Goal: Submit feedback/report problem

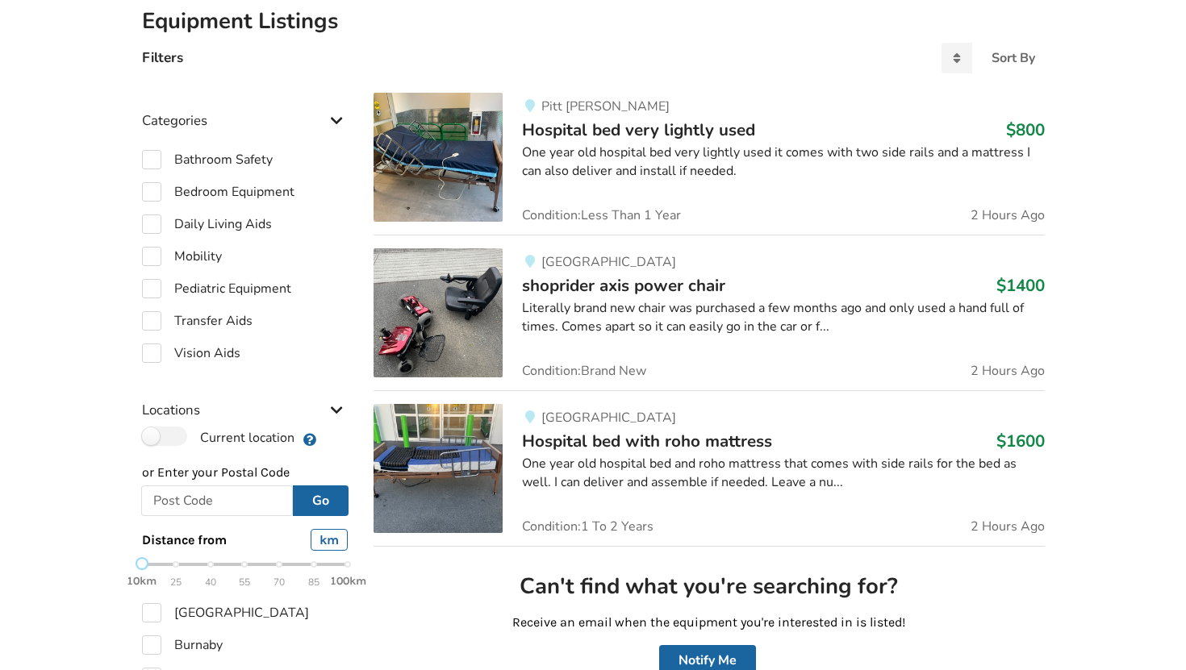
scroll to position [319, 0]
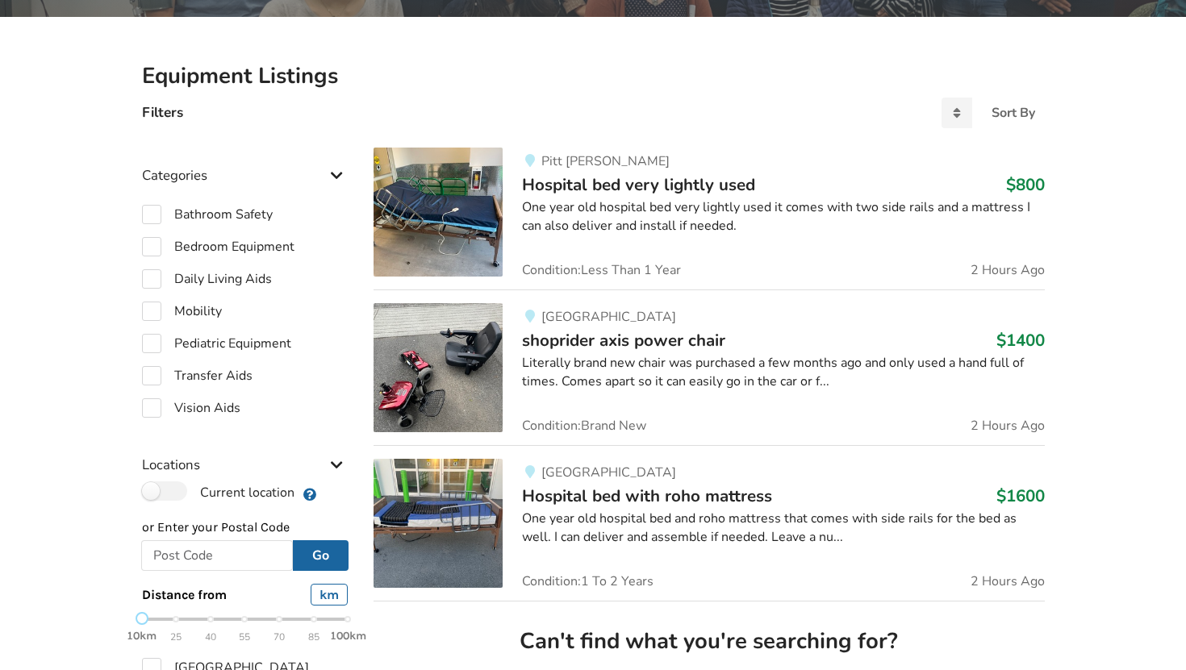
click at [568, 348] on span "shoprider axis power chair" at bounding box center [623, 340] width 203 height 23
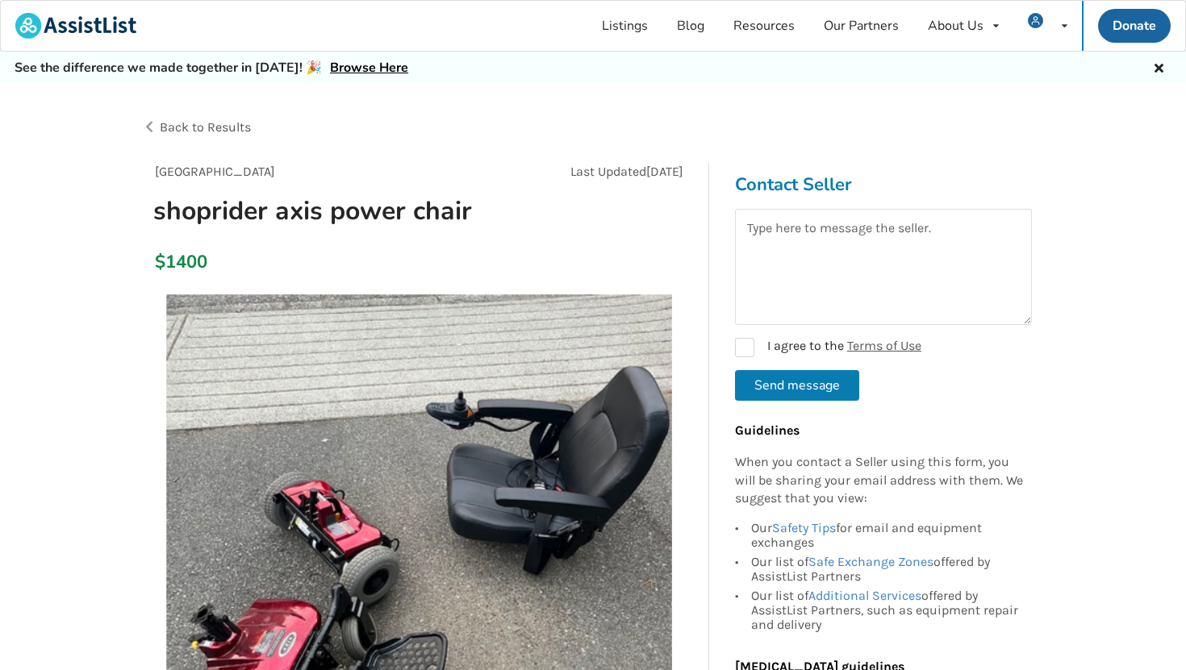
click at [207, 123] on span "Back to Results" at bounding box center [205, 126] width 91 height 15
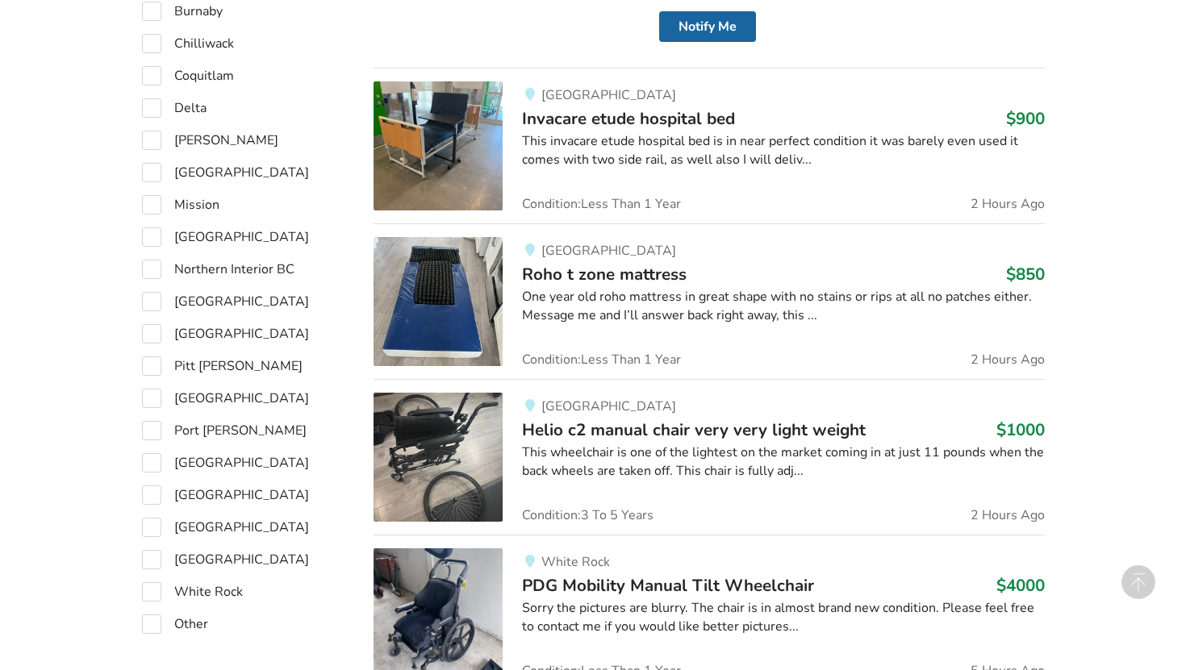
scroll to position [1010, 0]
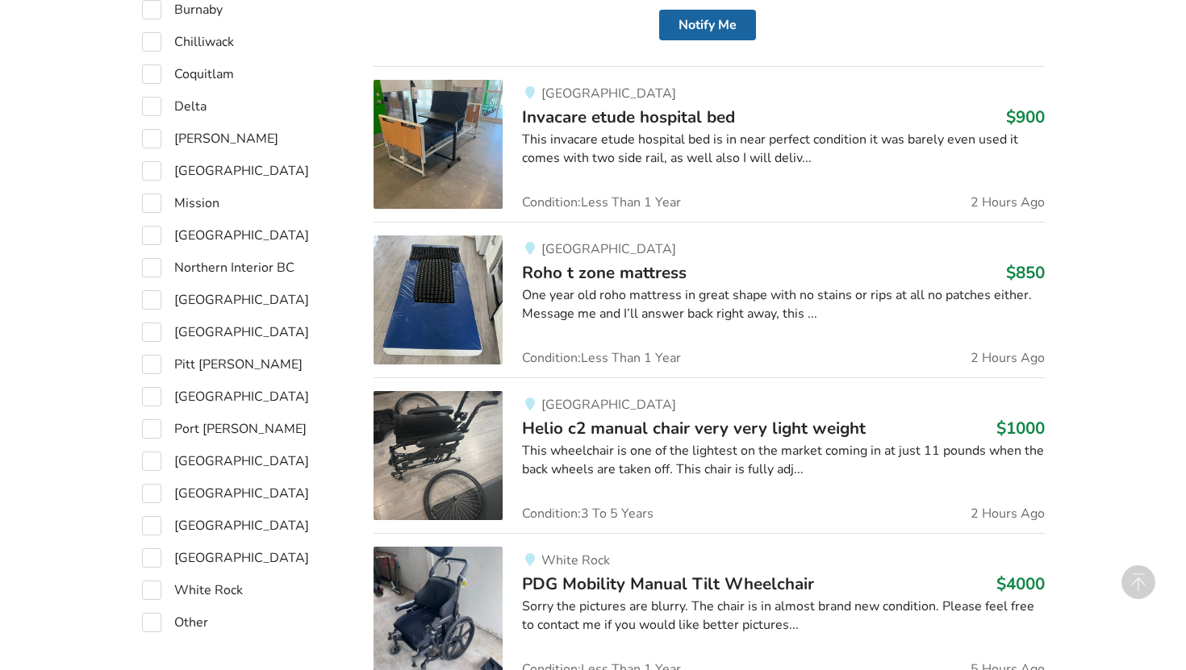
click at [600, 264] on span "Roho t zone mattress" at bounding box center [604, 272] width 165 height 23
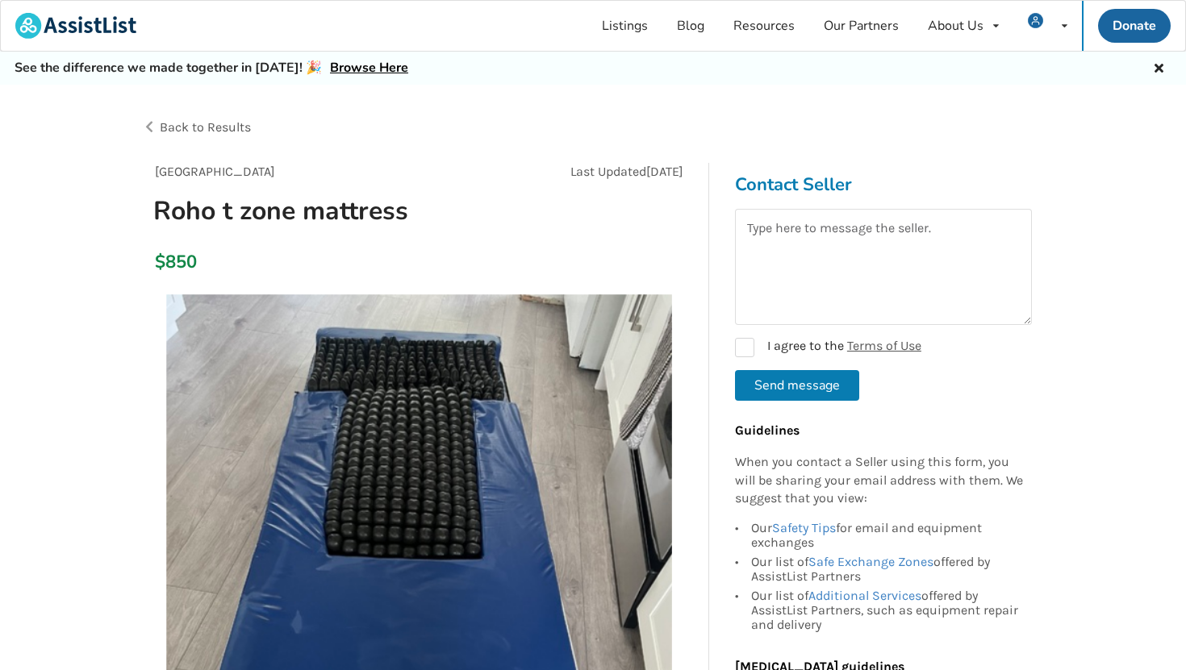
click at [223, 123] on span "Back to Results" at bounding box center [205, 126] width 91 height 15
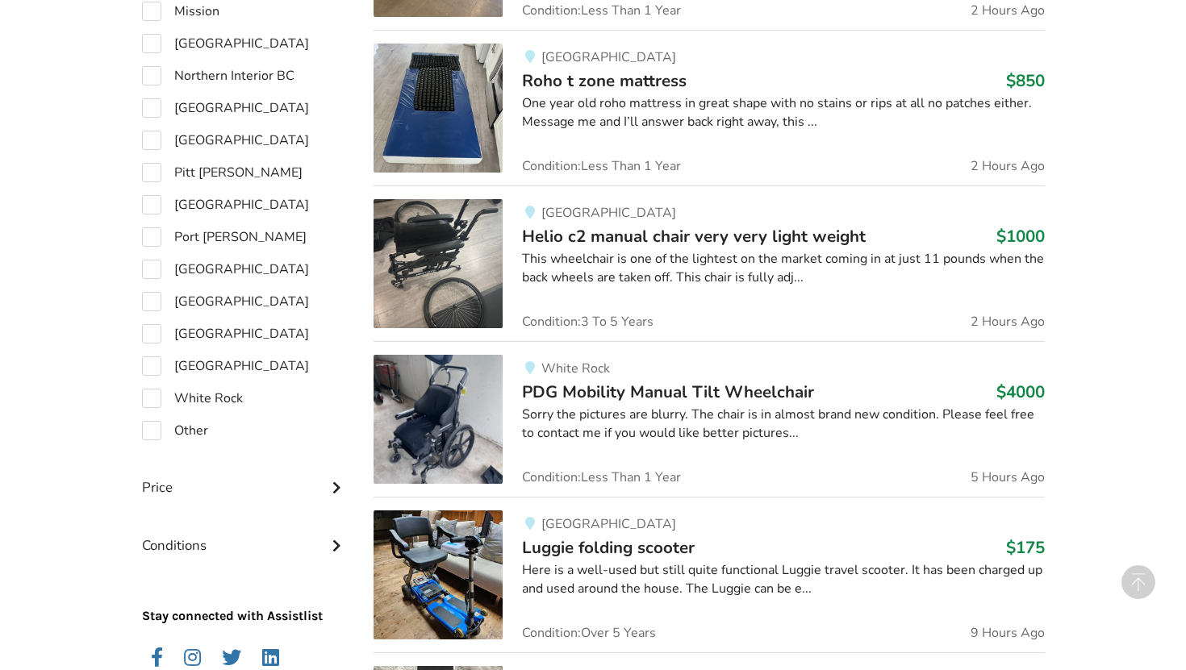
scroll to position [1229, 0]
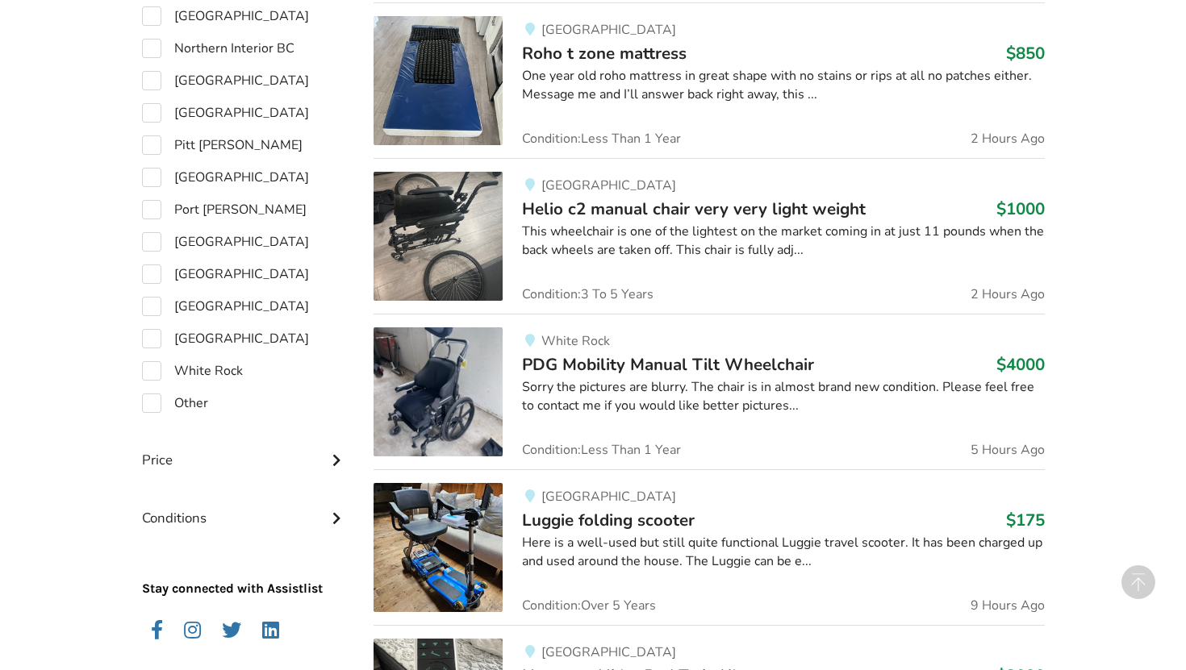
click at [666, 361] on span "PDG Mobility Manual Tilt Wheelchair" at bounding box center [668, 364] width 292 height 23
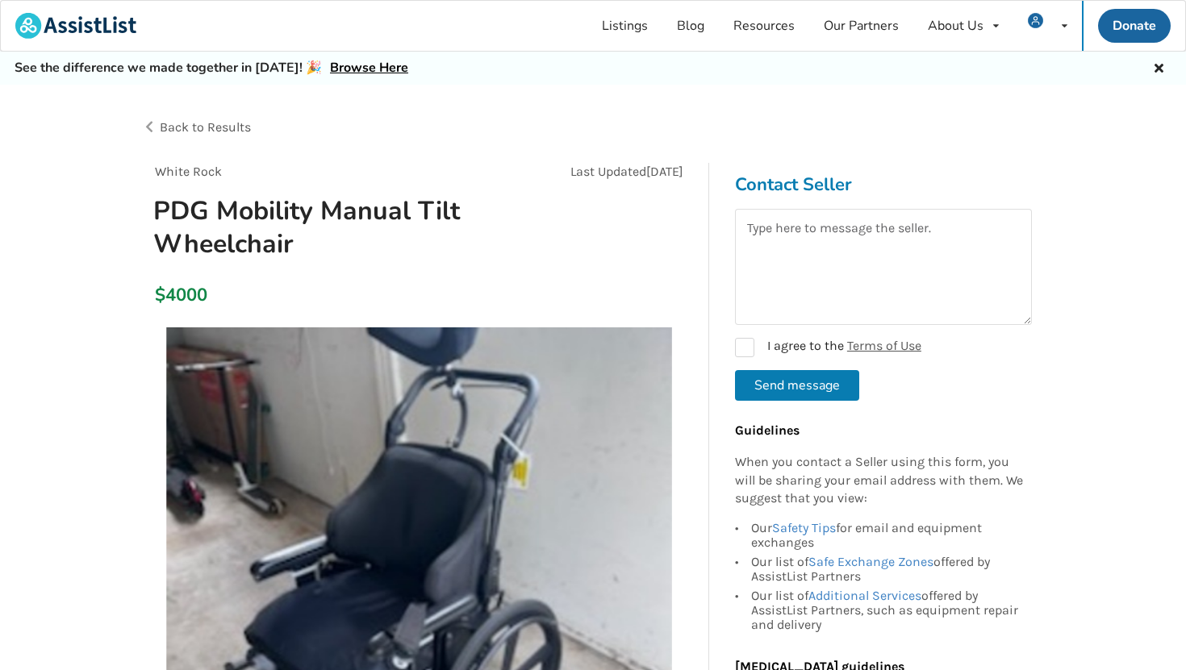
click at [203, 124] on span "Back to Results" at bounding box center [205, 126] width 91 height 15
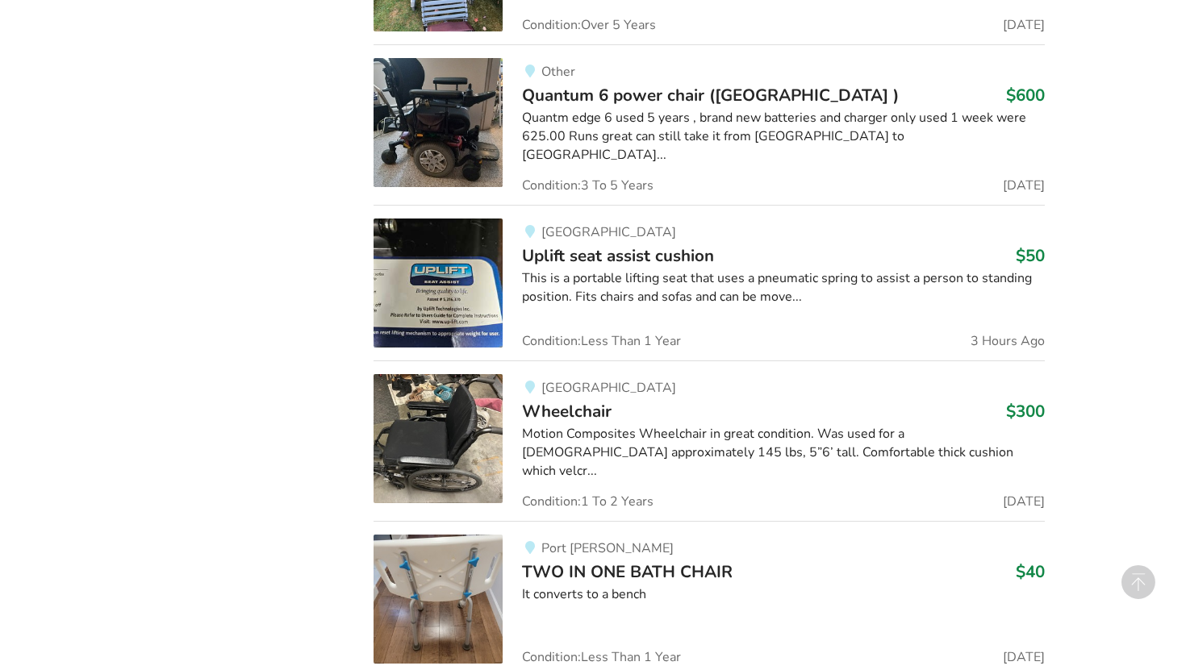
scroll to position [3277, 0]
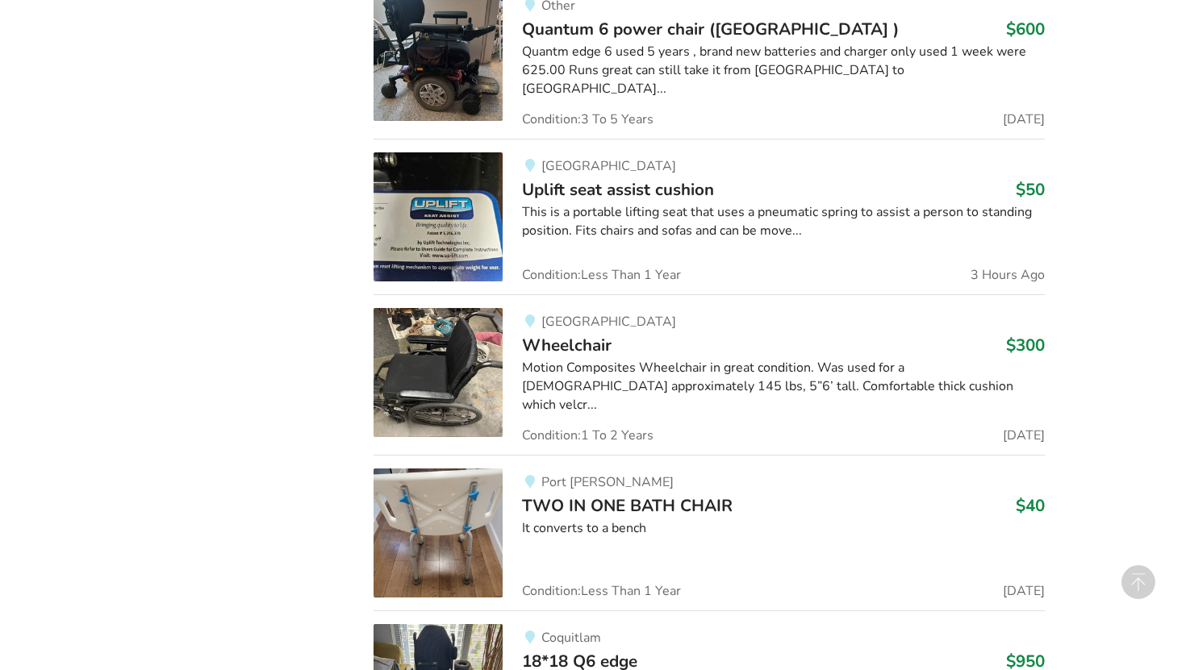
click at [615, 215] on div "This is a portable lifting seat that uses a pneumatic spring to assist a person…" at bounding box center [783, 221] width 522 height 37
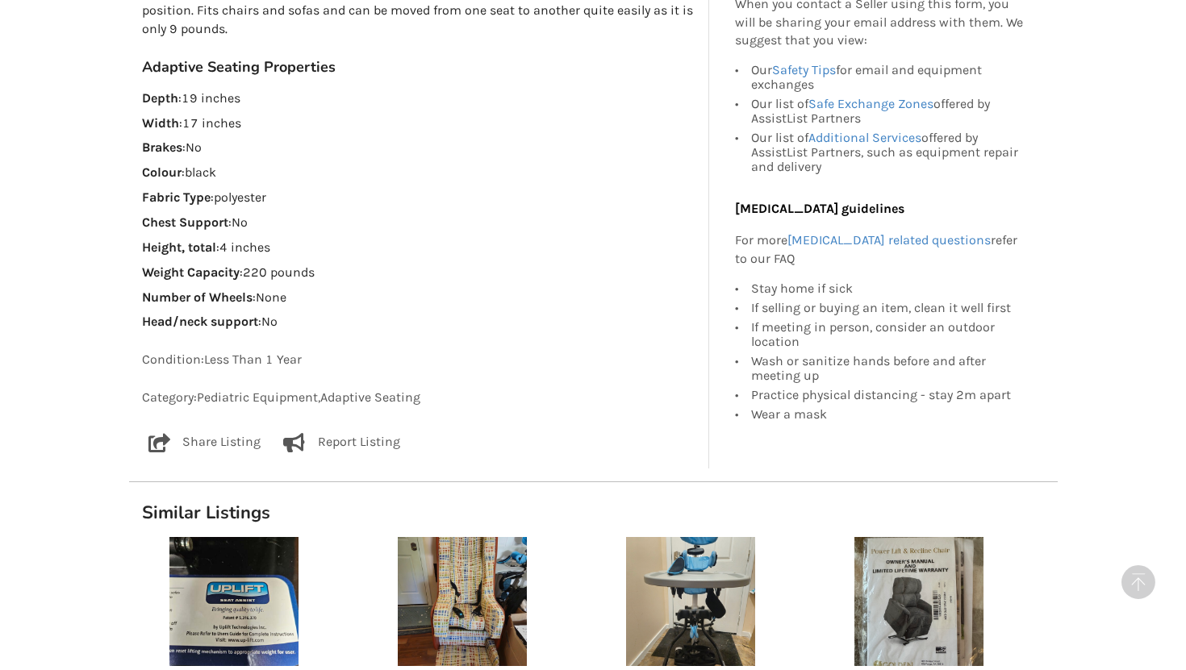
scroll to position [1107, 0]
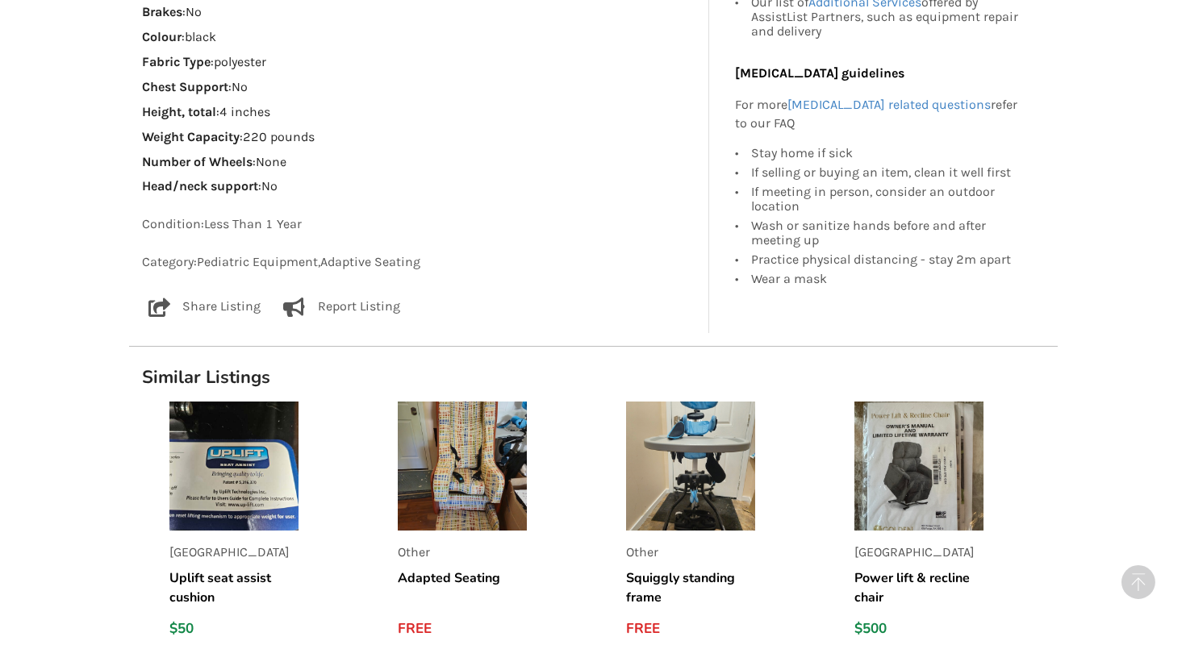
click at [379, 300] on p "Report Listing" at bounding box center [359, 307] width 82 height 19
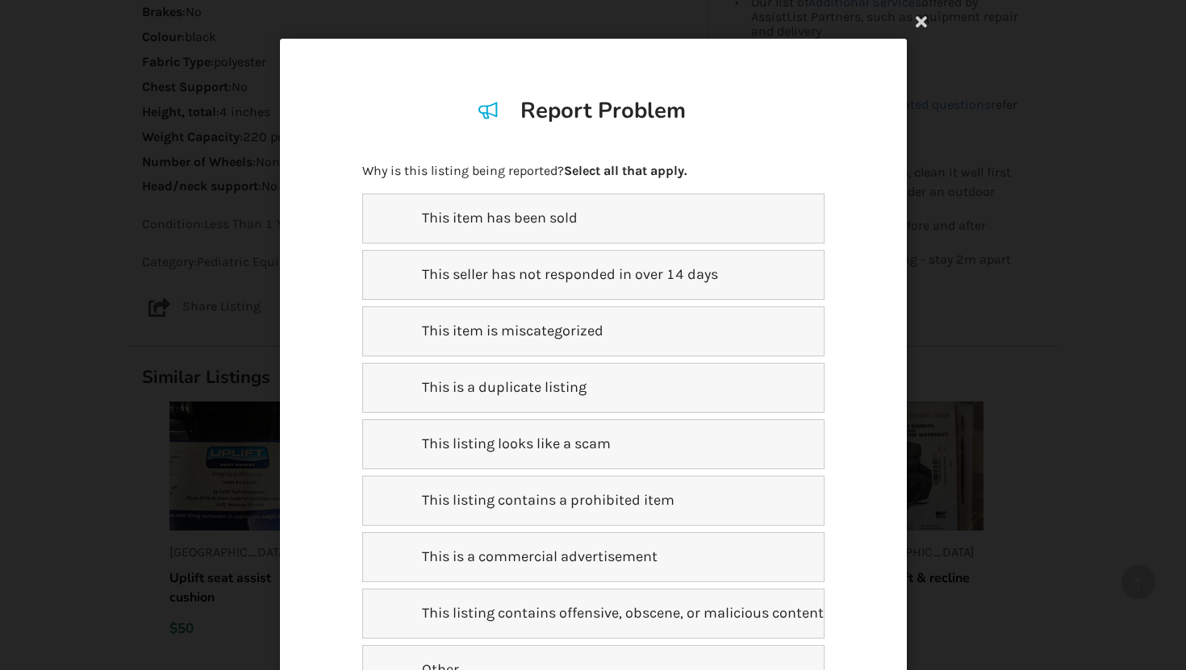
click at [551, 321] on p "This item is miscategorized" at bounding box center [502, 331] width 201 height 21
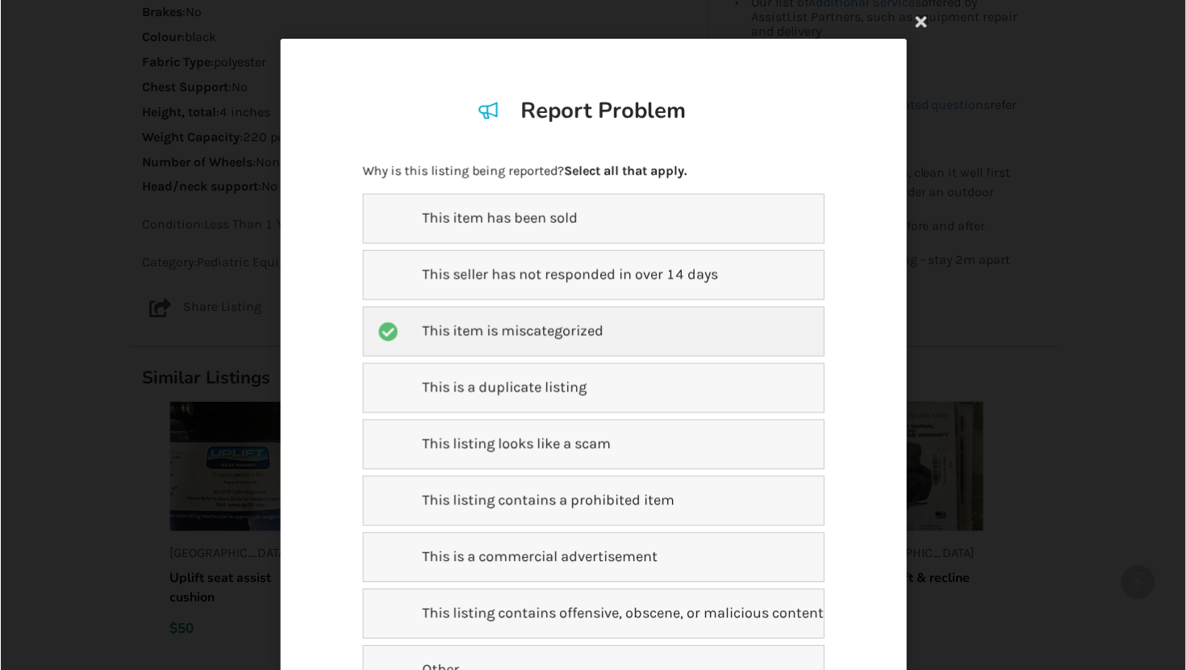
scroll to position [286, 0]
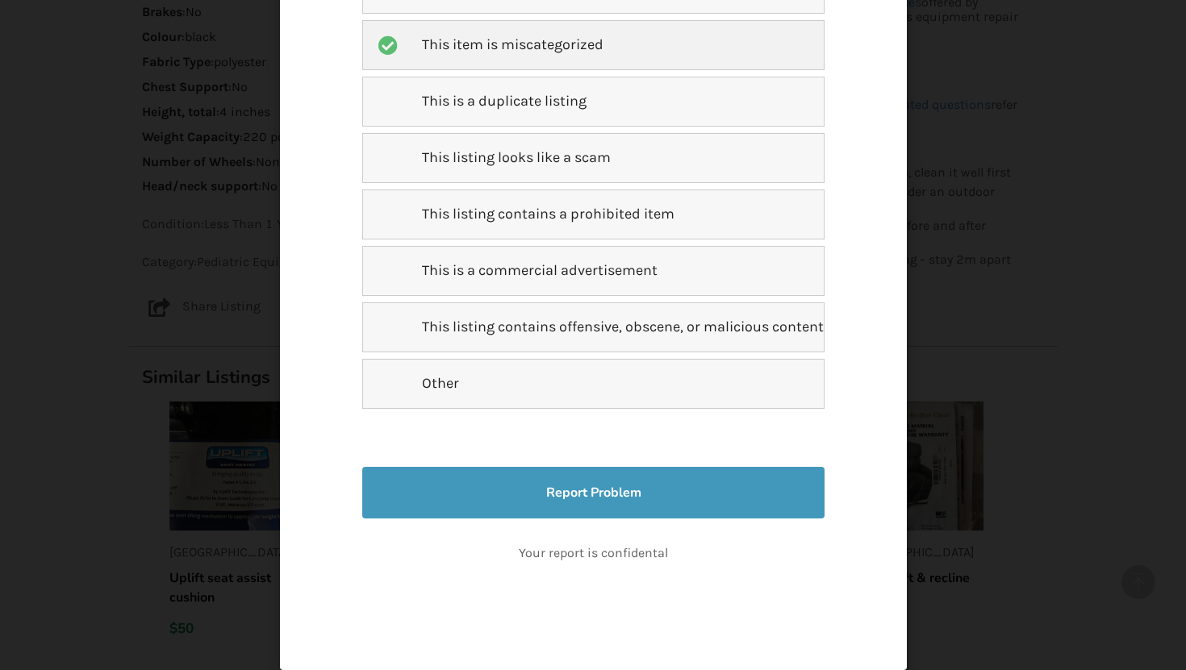
click at [548, 491] on button "Report Problem" at bounding box center [592, 493] width 461 height 52
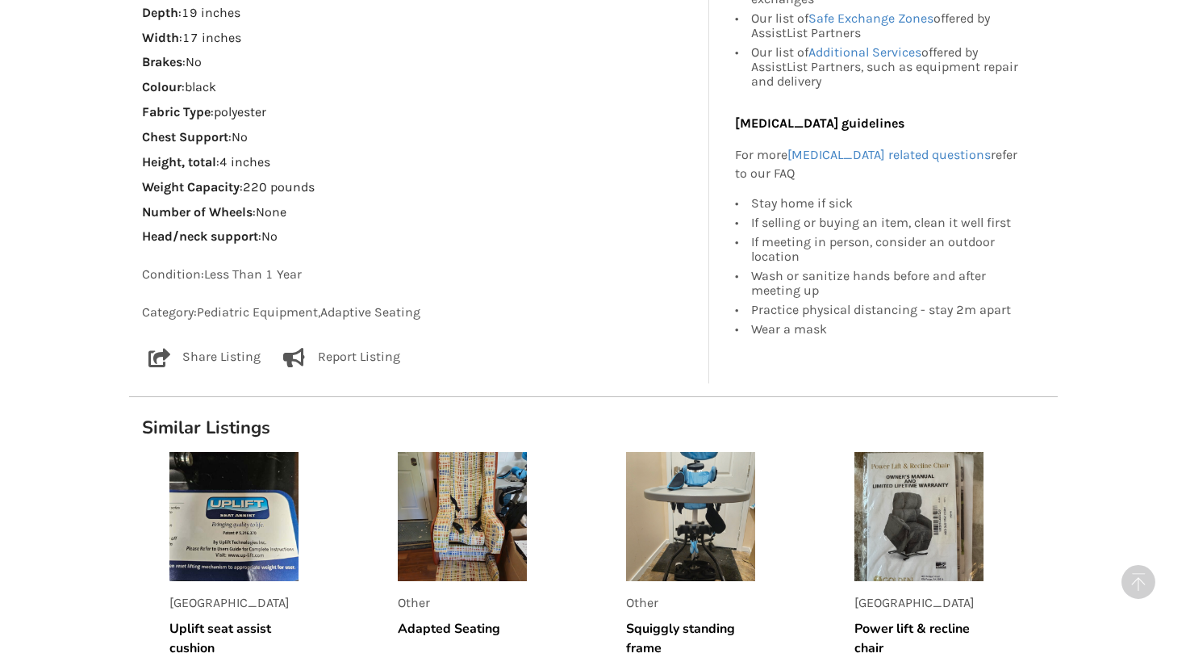
scroll to position [1036, 0]
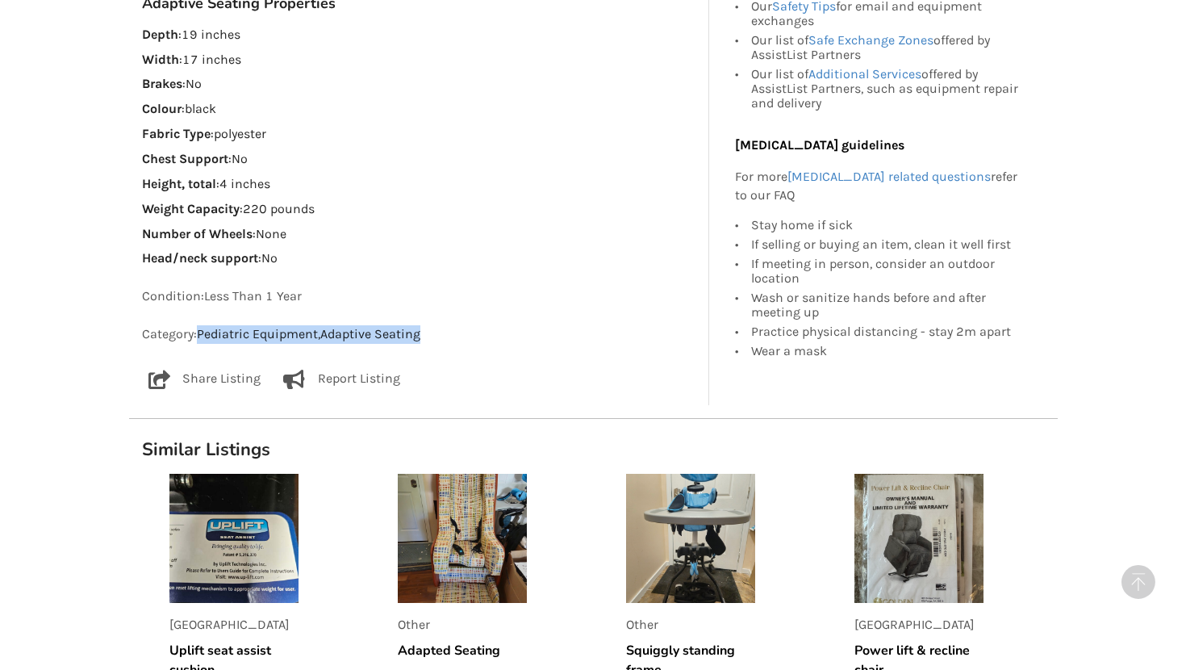
drag, startPoint x: 434, startPoint y: 332, endPoint x: 199, endPoint y: 331, distance: 234.7
click at [199, 331] on p "Category: Pediatric Equipment , Adaptive Seating" at bounding box center [419, 334] width 554 height 19
copy p "Pediatric Equipment , Adaptive Seating"
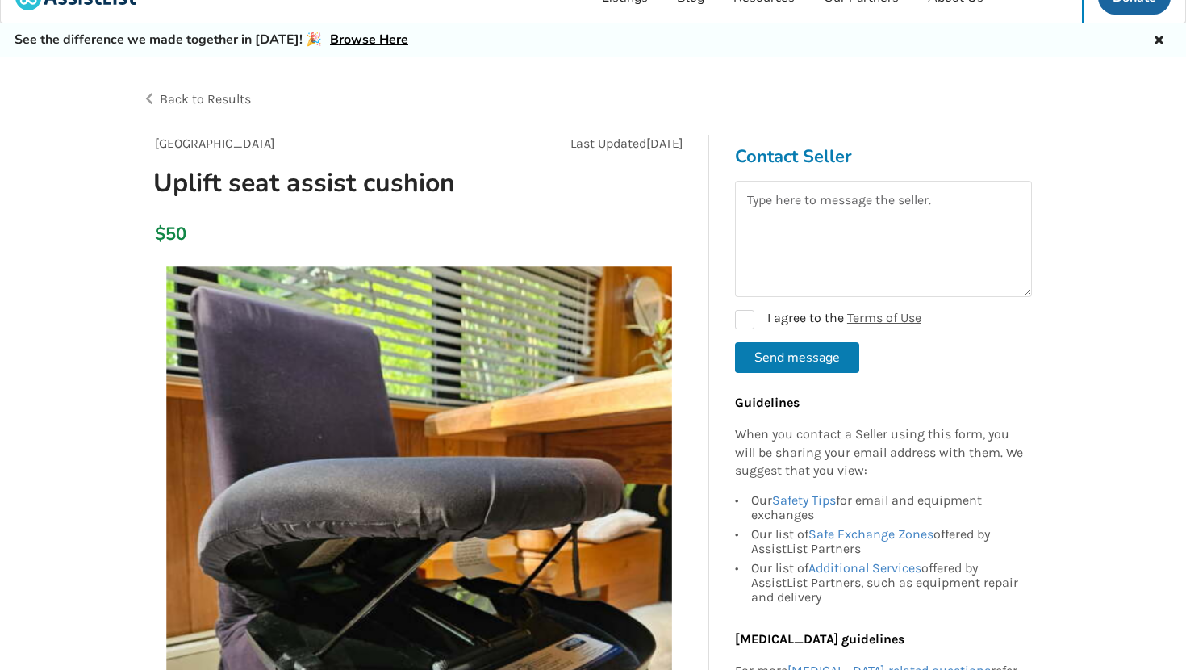
scroll to position [0, 0]
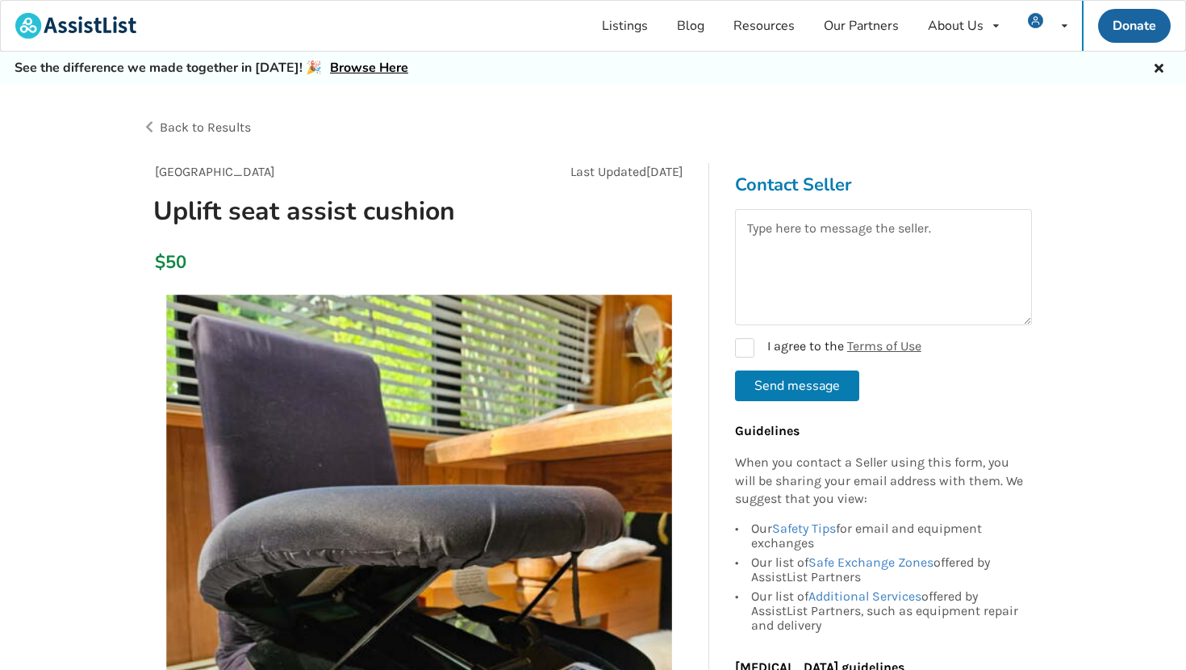
click at [236, 121] on span "Back to Results" at bounding box center [205, 126] width 91 height 15
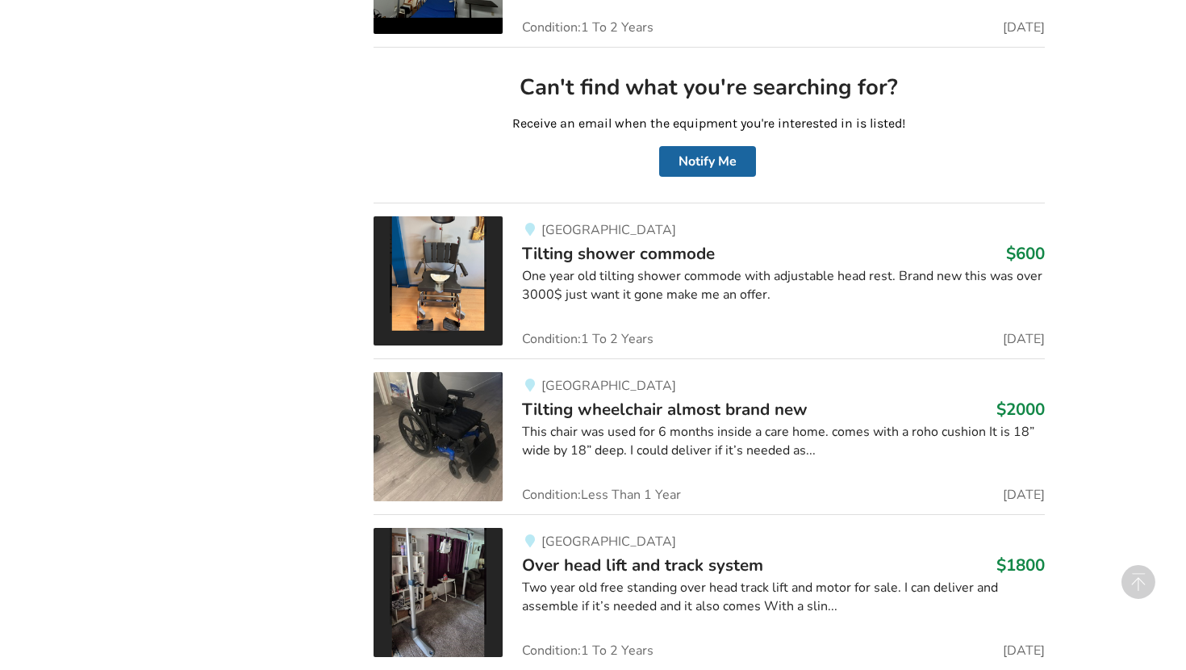
scroll to position [4048, 0]
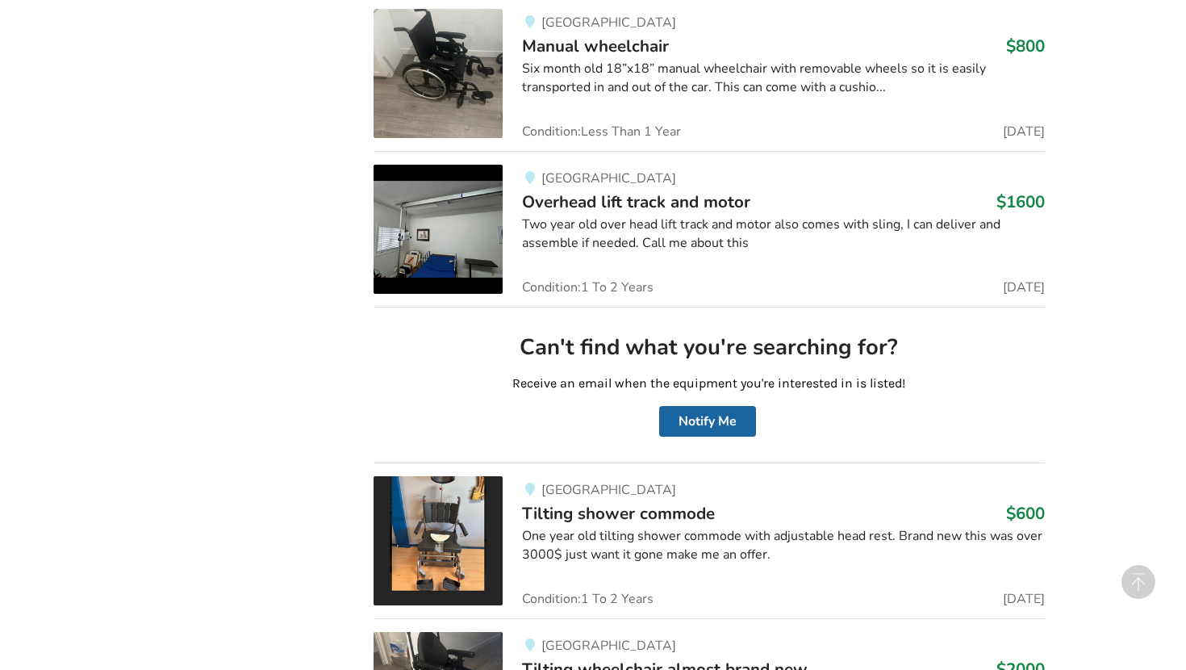
click at [607, 215] on div "Two year old over head lift track and motor also comes with sling, I can delive…" at bounding box center [783, 233] width 522 height 37
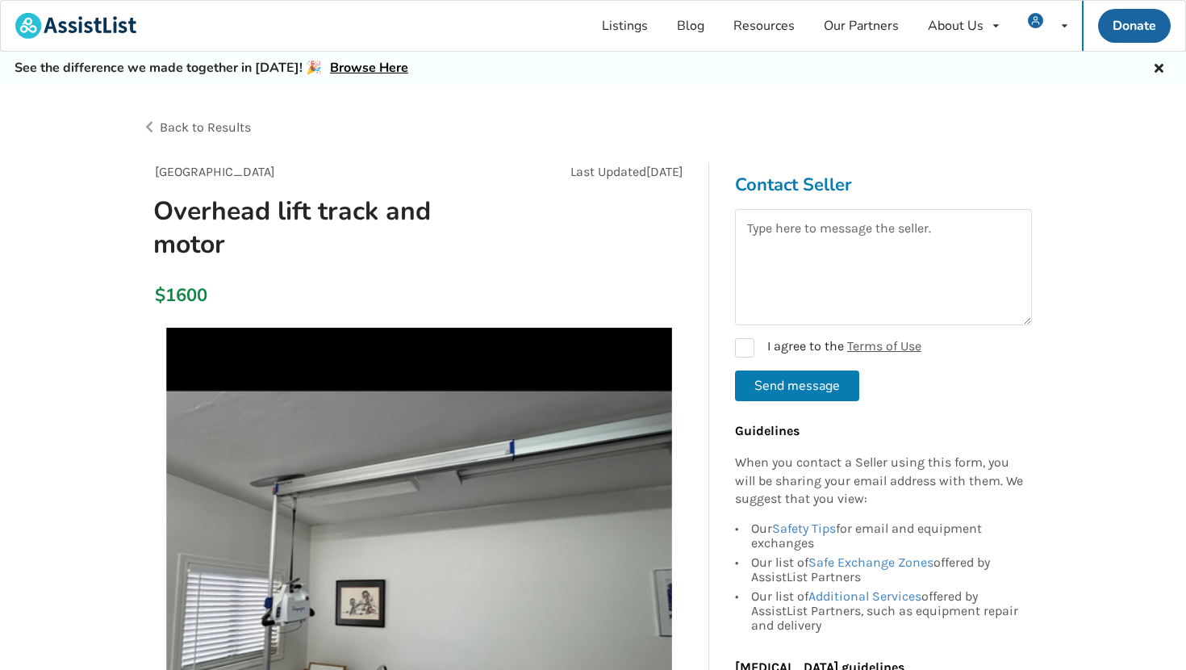
click at [224, 123] on span "Back to Results" at bounding box center [205, 126] width 91 height 15
